Goal: Find specific page/section: Find specific page/section

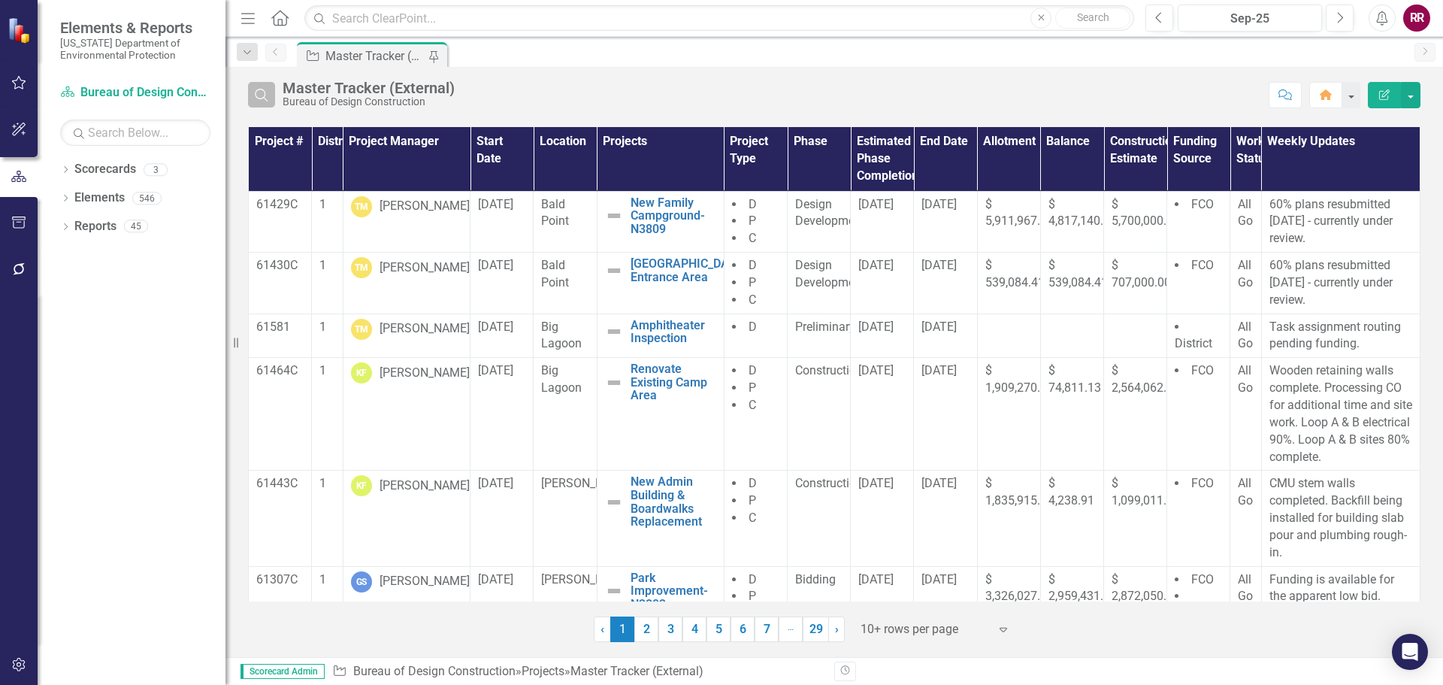
click at [267, 96] on icon "Search" at bounding box center [261, 95] width 17 height 14
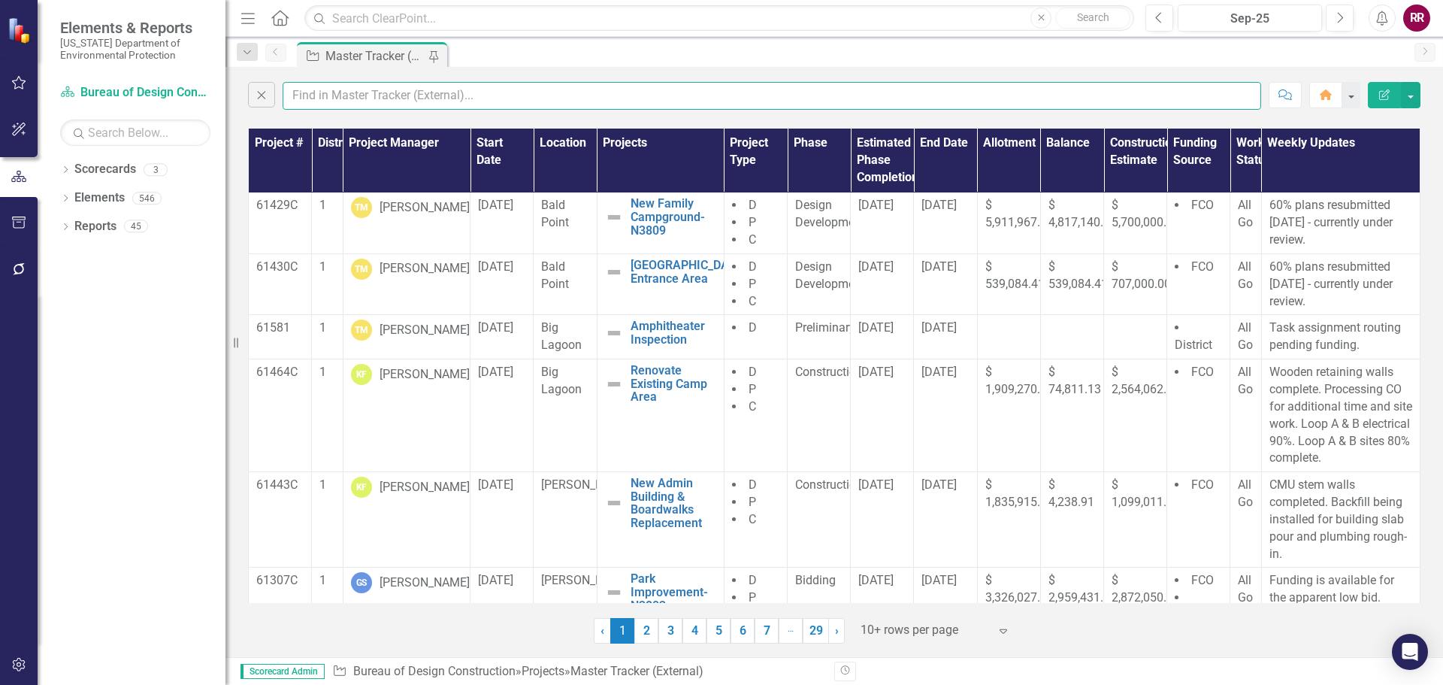
click at [326, 97] on input "text" at bounding box center [772, 96] width 979 height 28
type input "gebhardt"
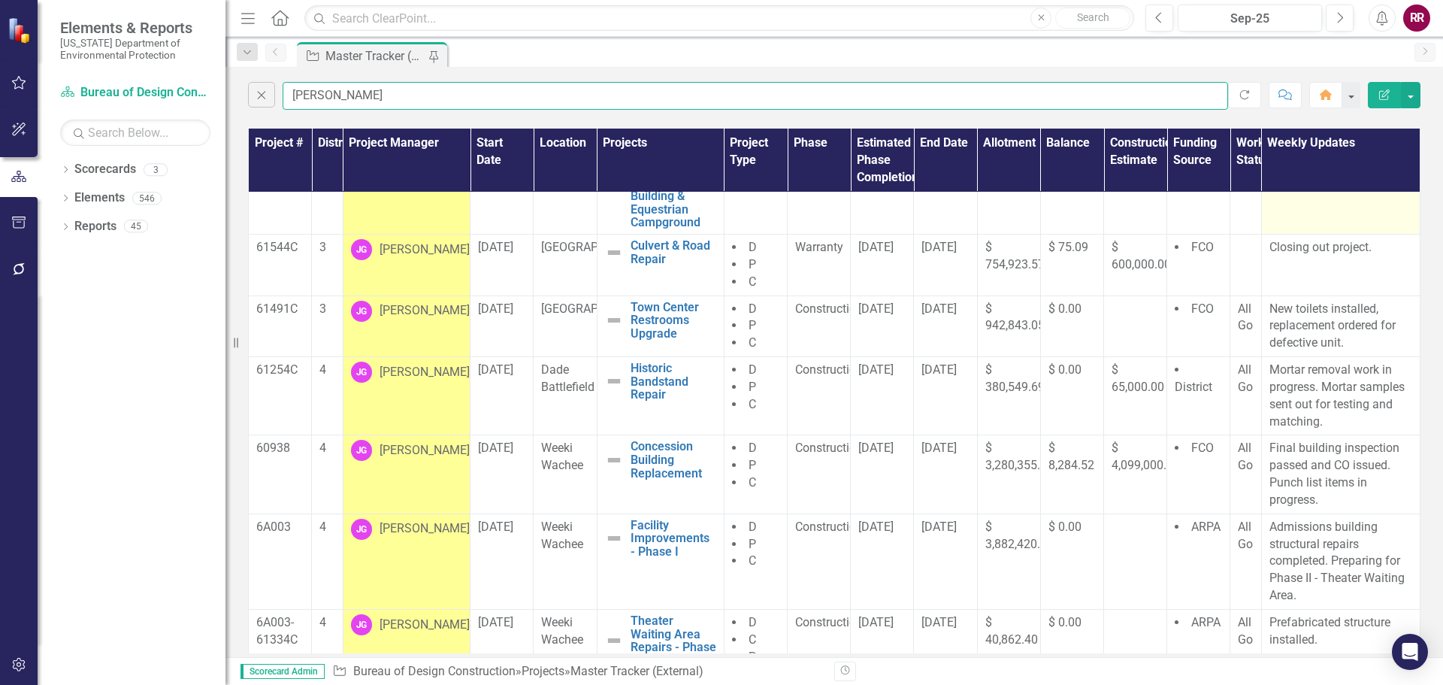
scroll to position [259, 0]
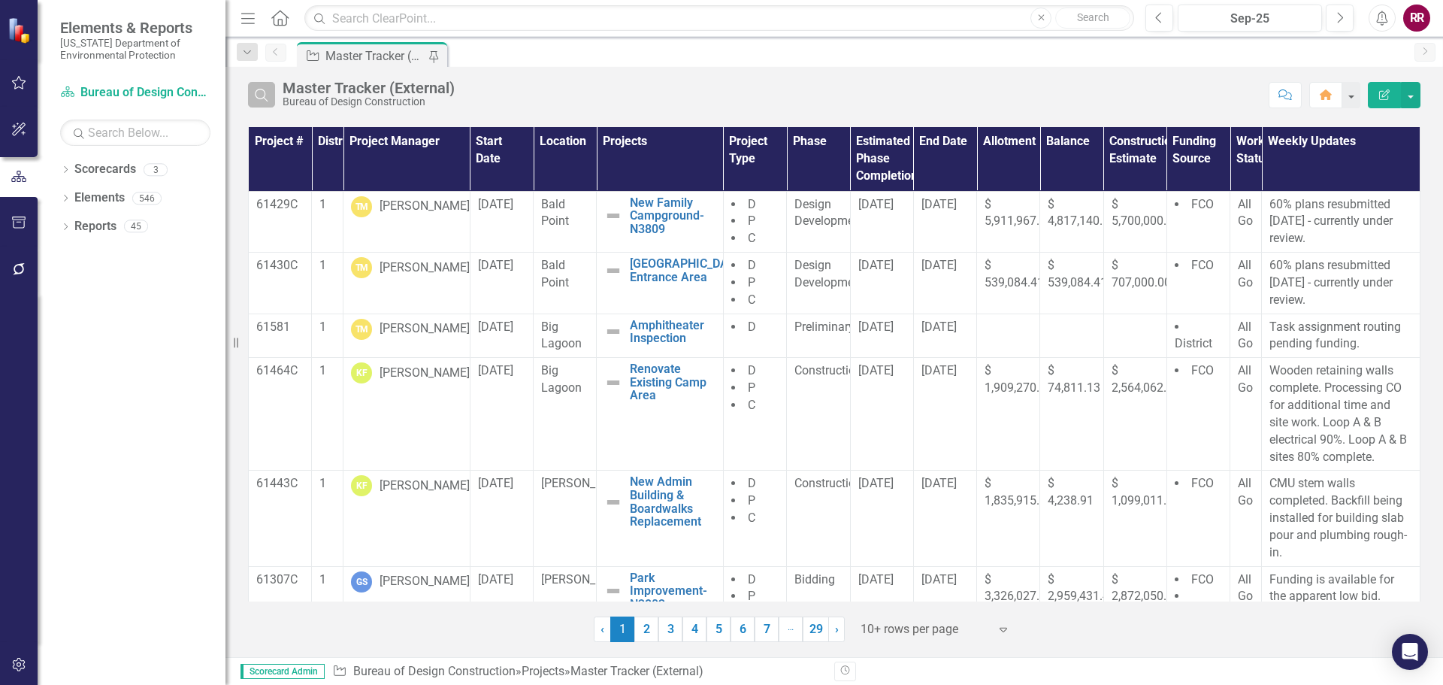
click at [261, 95] on icon "Search" at bounding box center [261, 95] width 17 height 14
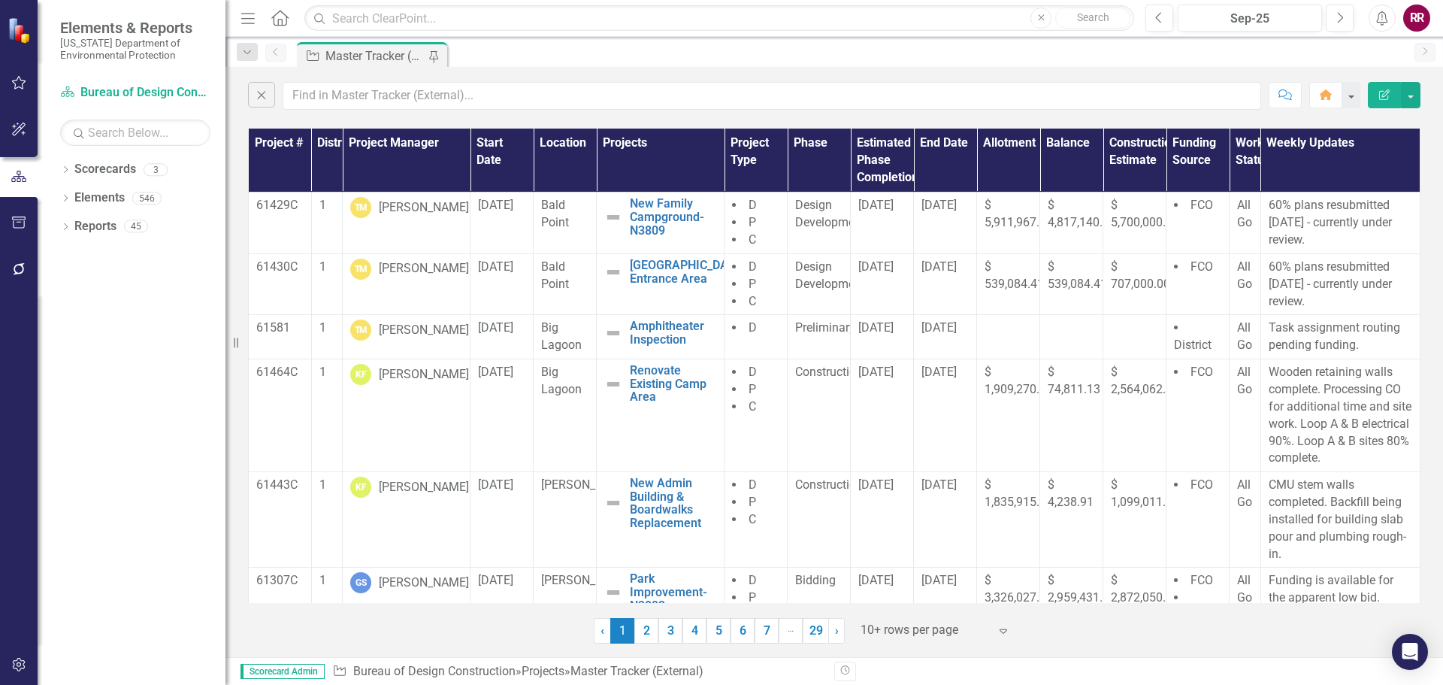
click at [329, 110] on div "Close Comment Home Edit Report" at bounding box center [835, 92] width 1218 height 50
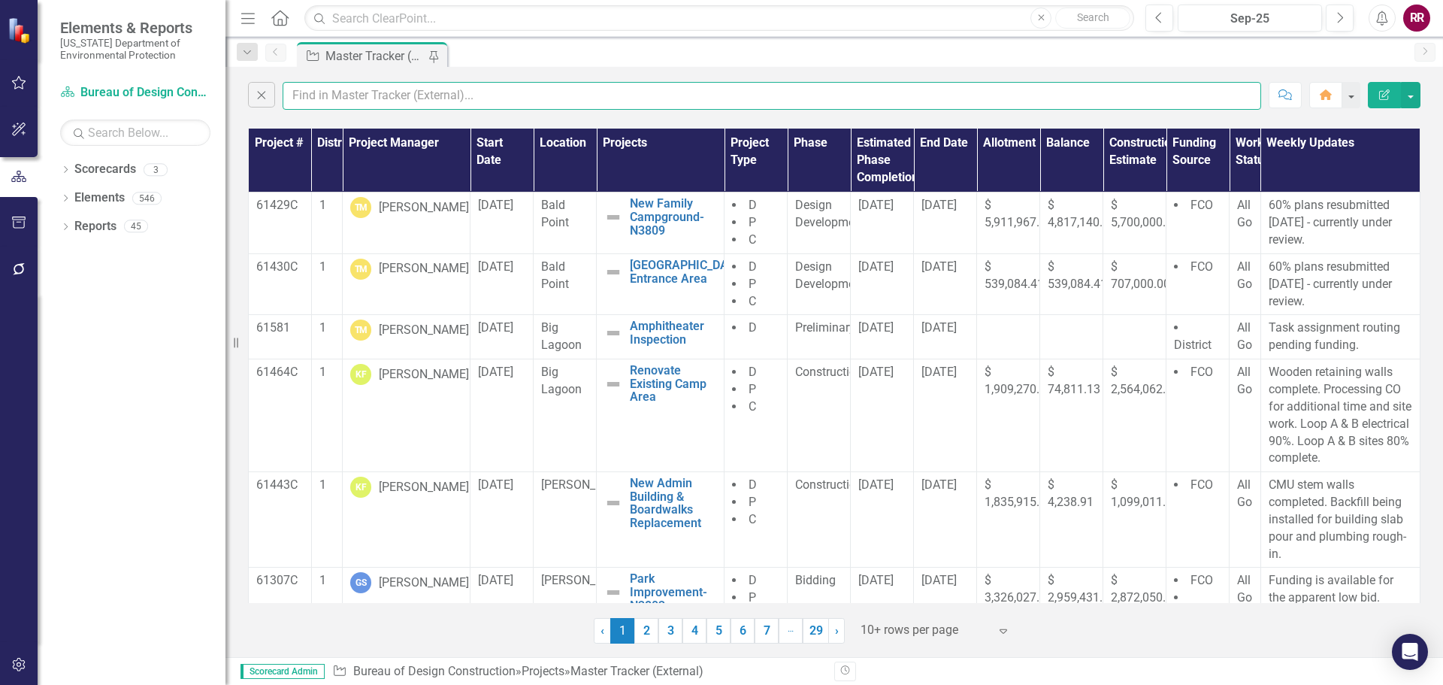
click at [335, 85] on input "text" at bounding box center [772, 96] width 979 height 28
type input "gebhardt"
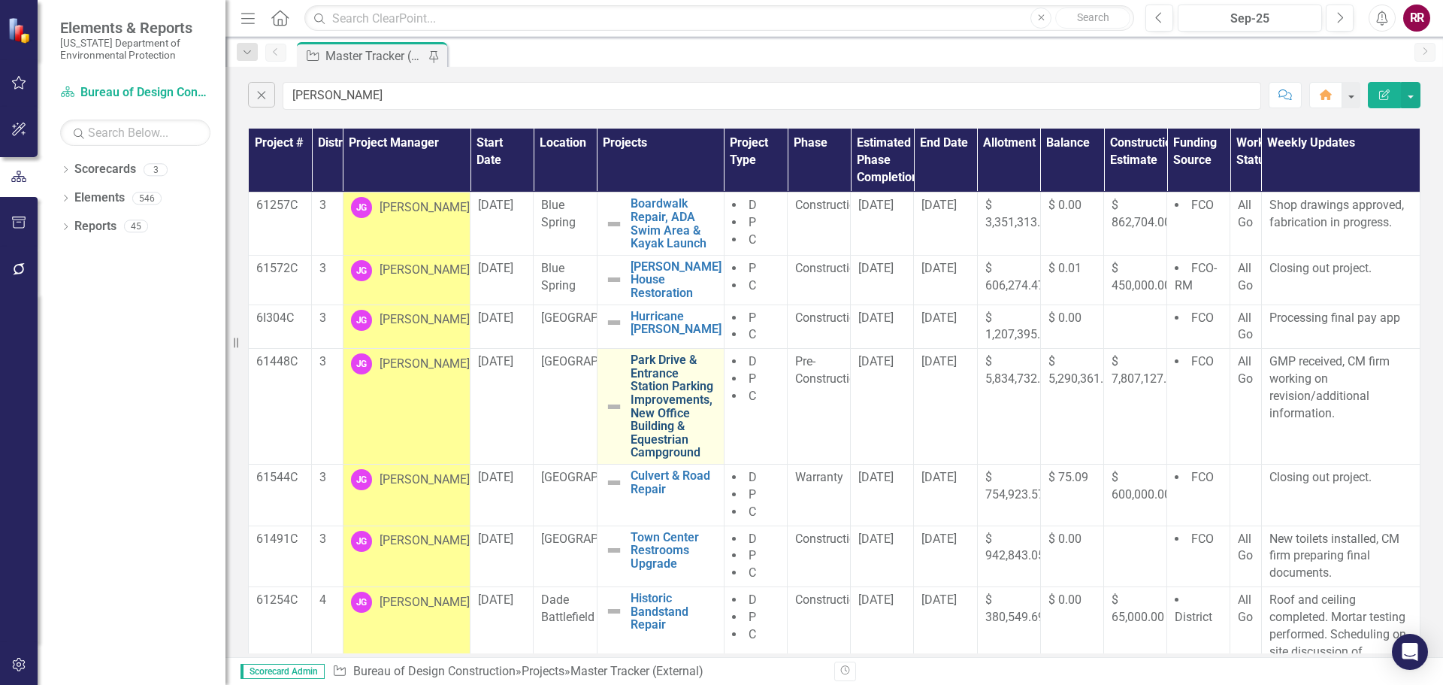
click at [669, 433] on link "Park Drive & Entrance Station Parking Improvements, New Office Building & Eques…" at bounding box center [674, 406] width 86 height 106
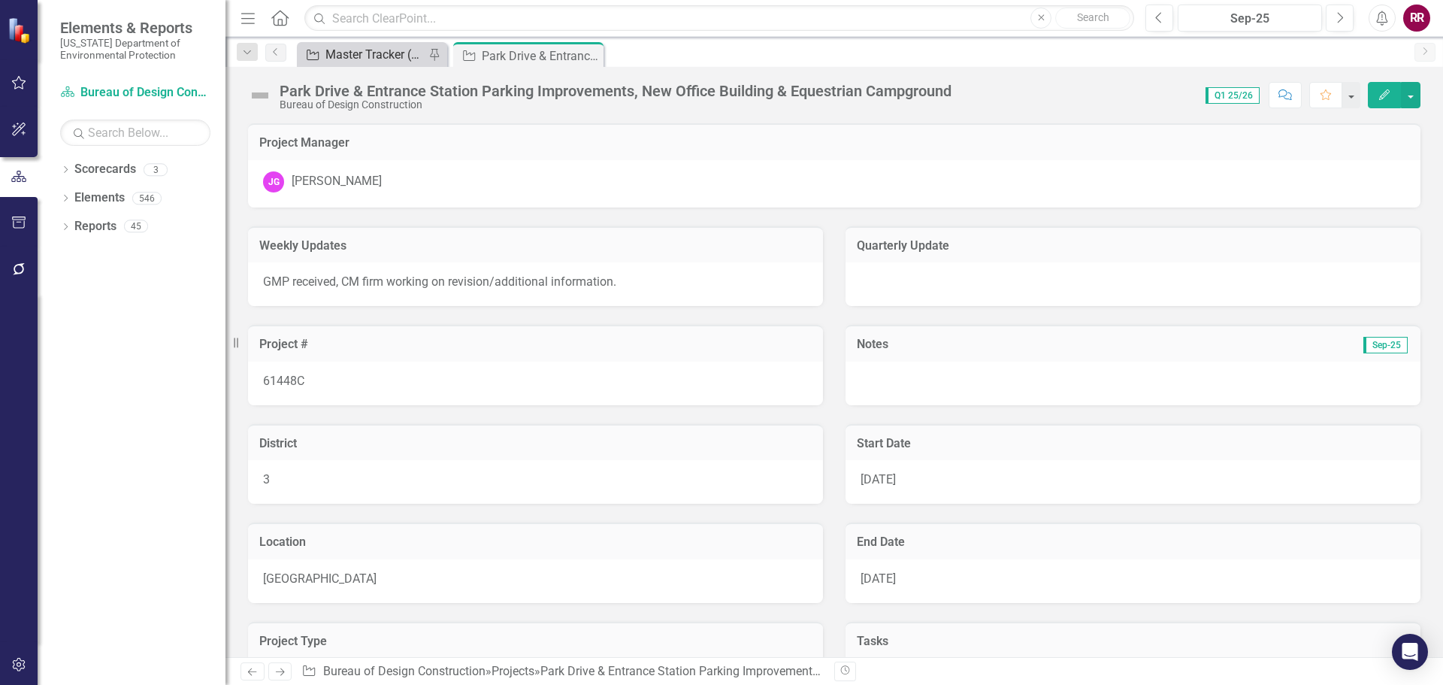
click at [377, 50] on div "Master Tracker (External)" at bounding box center [375, 54] width 99 height 19
